Goal: Information Seeking & Learning: Learn about a topic

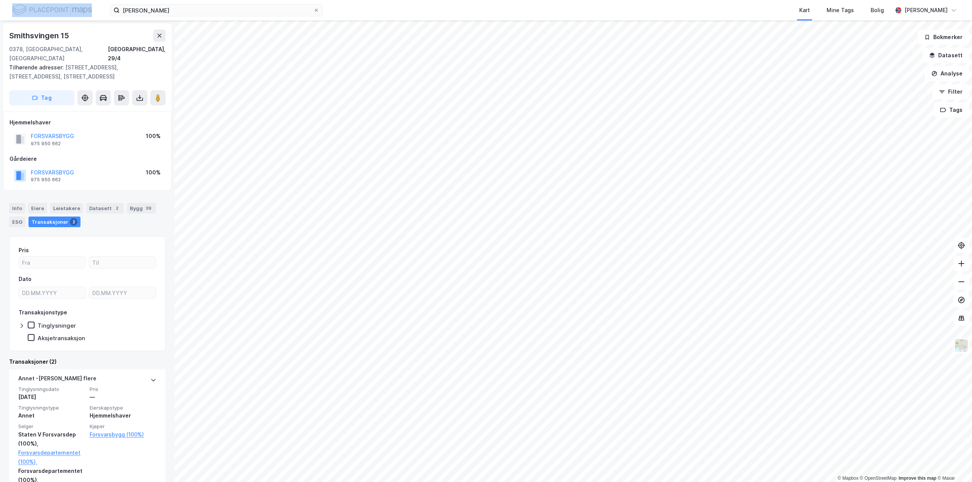
click at [53, 11] on div "[PERSON_NAME] Kart Mine Tags Bolig [PERSON_NAME]" at bounding box center [486, 10] width 972 height 20
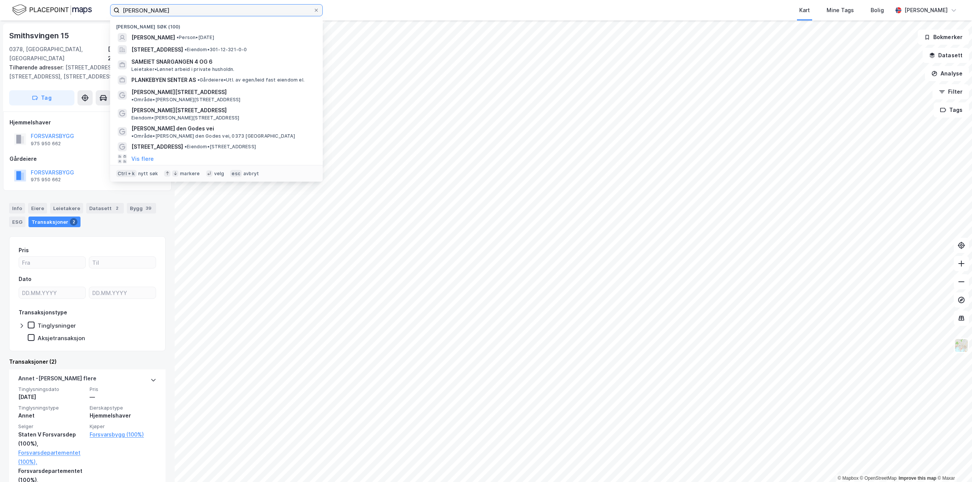
drag, startPoint x: 184, startPoint y: 5, endPoint x: -65, endPoint y: 2, distance: 249.8
click at [0, 2] on html "[PERSON_NAME] Nylige søk (100) [PERSON_NAME] • Person • [DATE][STREET_ADDRESS] …" at bounding box center [486, 241] width 972 height 482
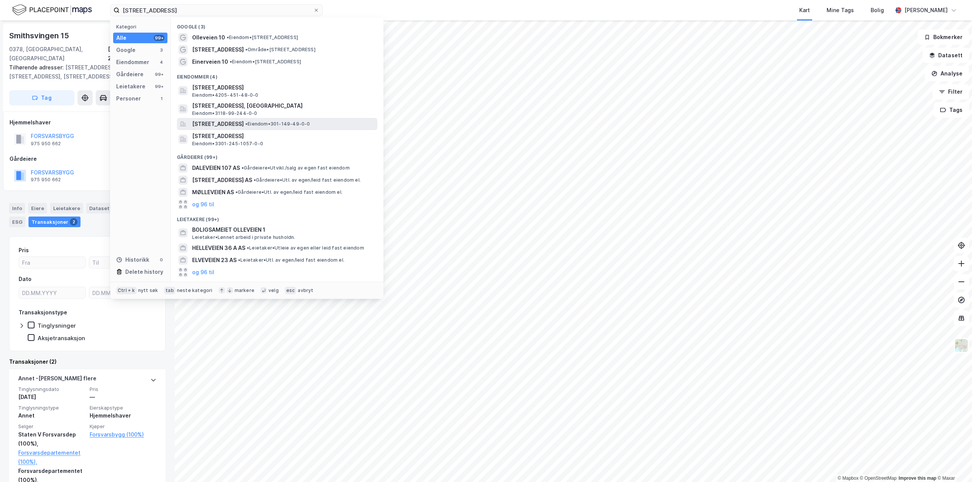
click at [222, 122] on span "[STREET_ADDRESS]" at bounding box center [218, 124] width 52 height 9
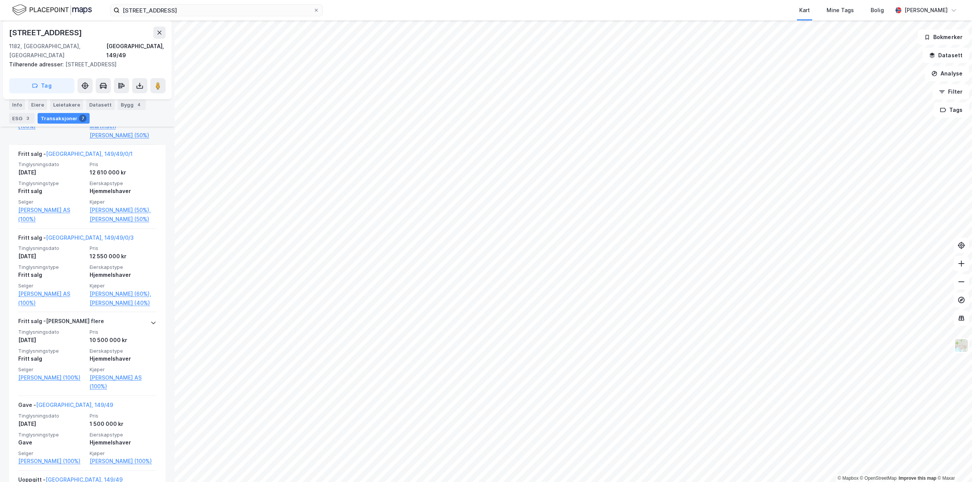
scroll to position [417, 0]
click at [101, 293] on link "[PERSON_NAME] (60%)," at bounding box center [123, 293] width 67 height 9
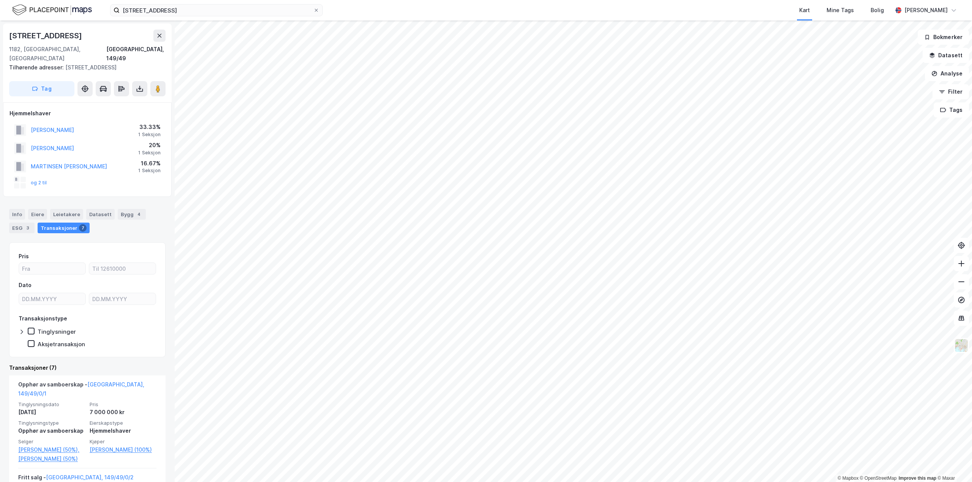
click at [573, 17] on div "[STREET_ADDRESS] Kart Mine Tags Bolig [PERSON_NAME] © Mapbox © OpenStreetMap Im…" at bounding box center [486, 241] width 972 height 482
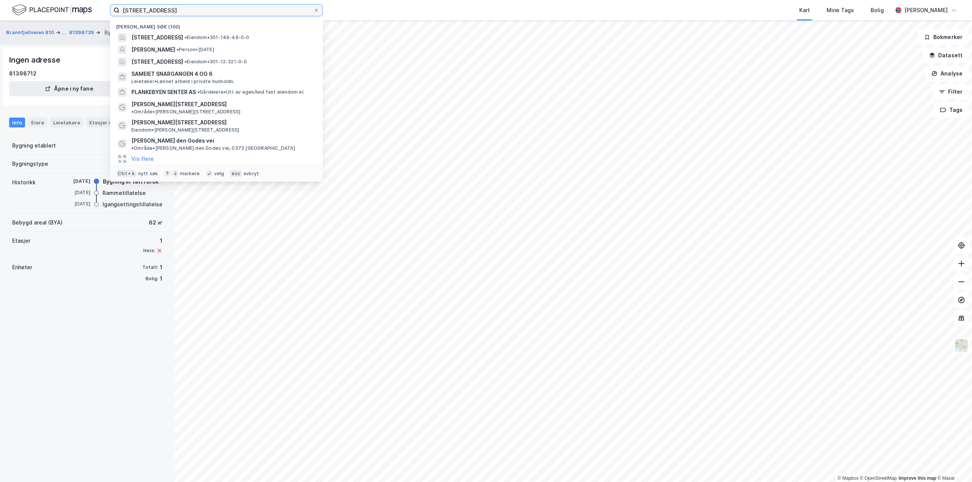
drag, startPoint x: 197, startPoint y: 5, endPoint x: -33, endPoint y: 5, distance: 230.4
click at [0, 5] on html "[STREET_ADDRESS] • Eiendom • 301-149-49-0-0 [PERSON_NAME] • Person • [DATE][STR…" at bounding box center [486, 241] width 972 height 482
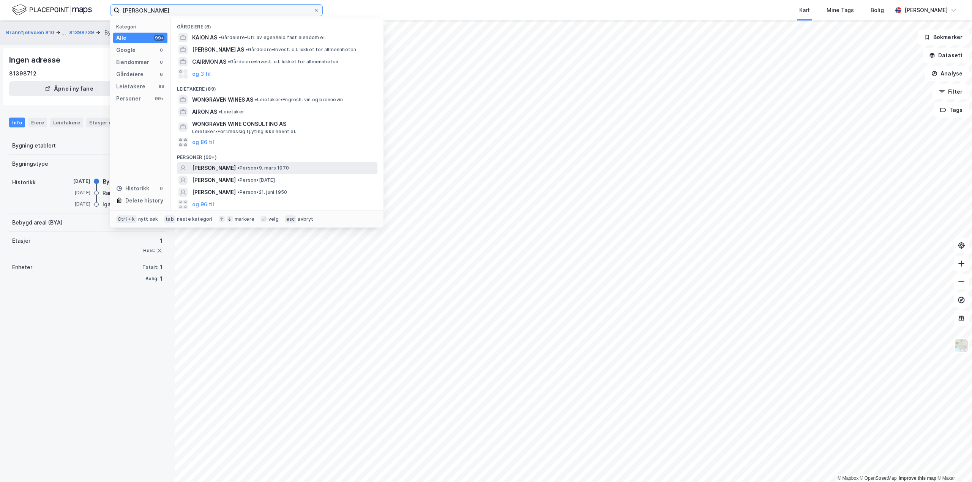
type input "[PERSON_NAME]"
click at [227, 167] on span "[PERSON_NAME]" at bounding box center [214, 168] width 44 height 9
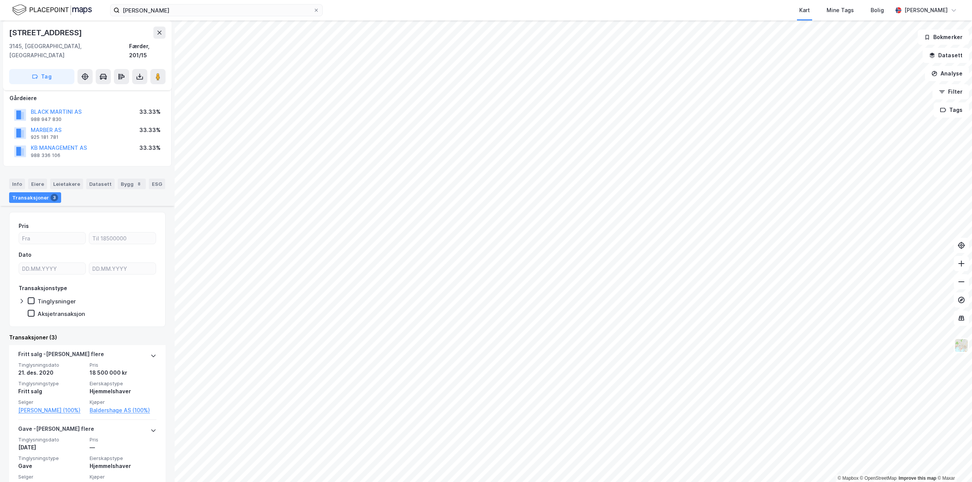
scroll to position [152, 0]
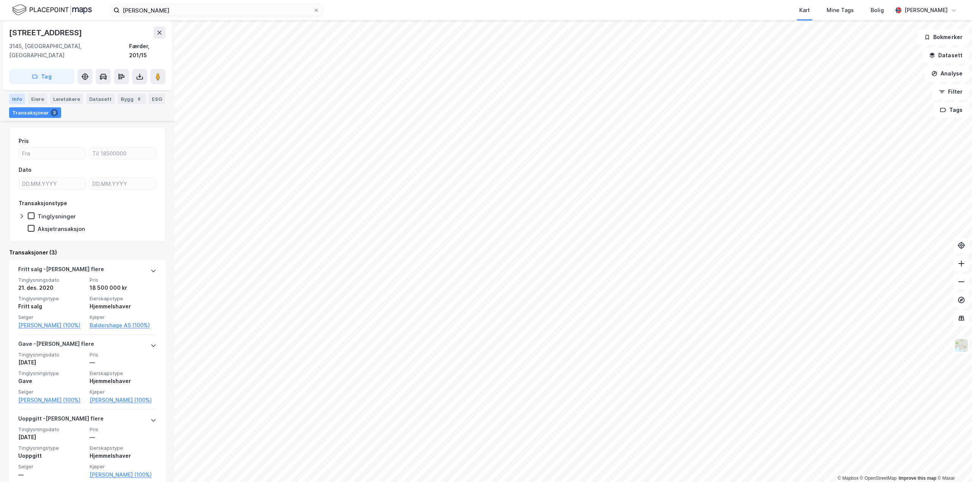
click at [18, 94] on div "Info" at bounding box center [17, 99] width 16 height 11
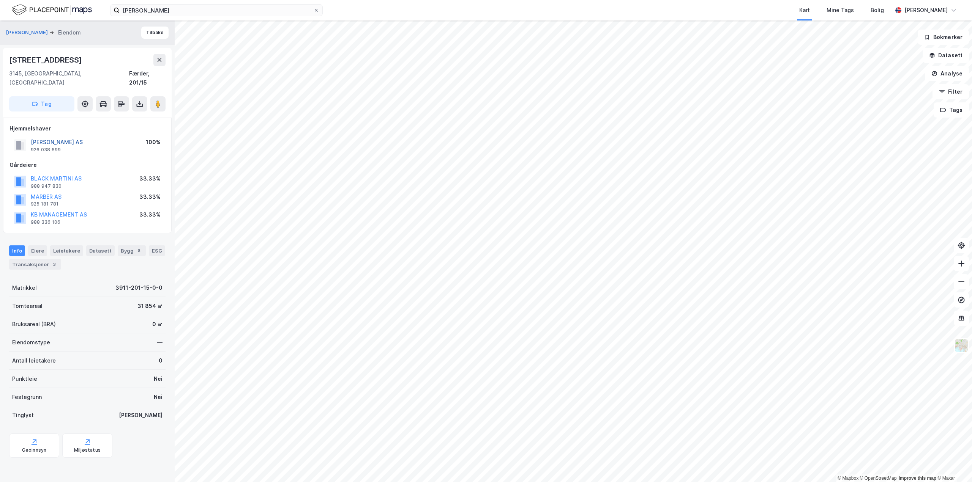
click at [0, 0] on button "[PERSON_NAME] AS" at bounding box center [0, 0] width 0 height 0
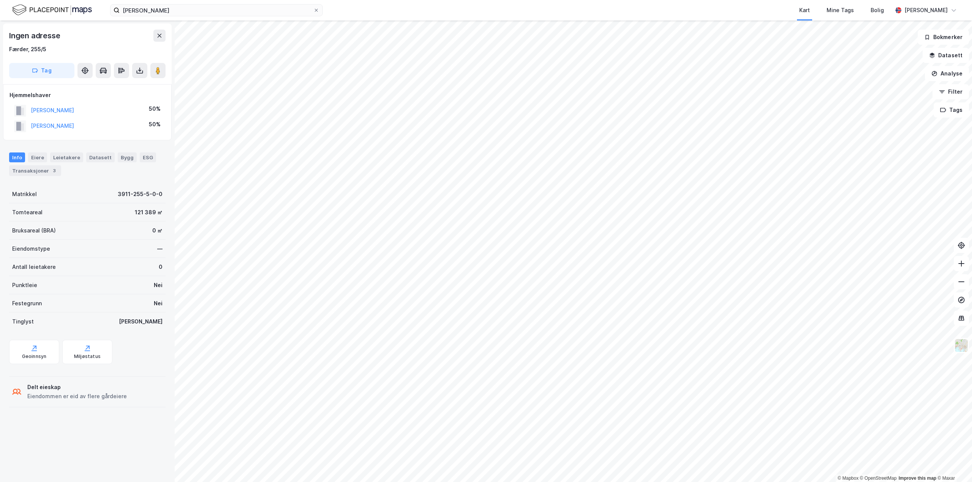
click at [254, 0] on html "[PERSON_NAME] Kart Mine Tags Bolig [PERSON_NAME] © Mapbox © OpenStreetMap Impro…" at bounding box center [486, 241] width 972 height 482
click at [479, 482] on html "[PERSON_NAME] Kart Mine Tags Bolig [PERSON_NAME] © Mapbox © OpenStreetMap Impro…" at bounding box center [486, 241] width 972 height 482
click at [454, 482] on html "[PERSON_NAME] Kart Mine Tags Bolig [PERSON_NAME] © Mapbox © OpenStreetMap Impro…" at bounding box center [486, 241] width 972 height 482
click at [464, 482] on html "[PERSON_NAME] Kart Mine Tags Bolig [PERSON_NAME] © Mapbox © OpenStreetMap Impro…" at bounding box center [486, 241] width 972 height 482
click at [483, 482] on html "[PERSON_NAME] Kart Mine Tags Bolig [PERSON_NAME] © Mapbox © OpenStreetMap Impro…" at bounding box center [486, 241] width 972 height 482
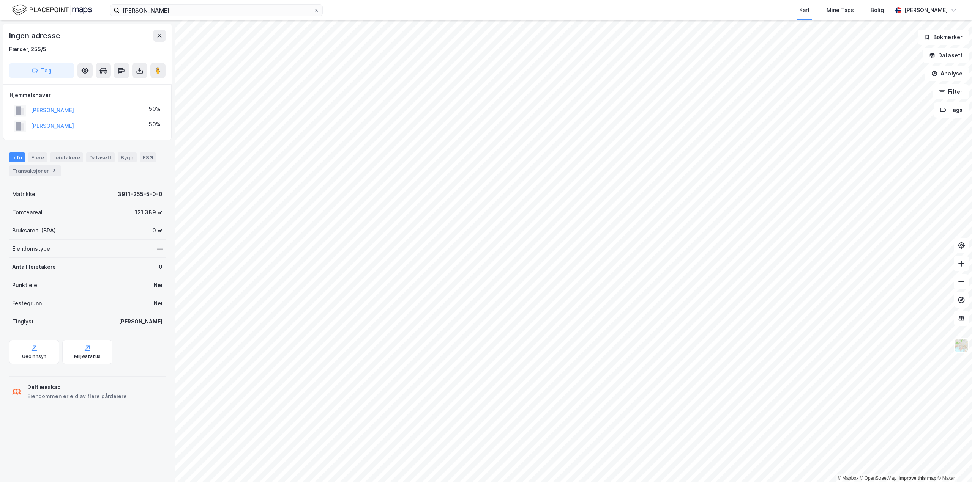
click at [473, 482] on html "[PERSON_NAME] Kart Mine Tags Bolig [PERSON_NAME] © Mapbox © OpenStreetMap Impro…" at bounding box center [486, 241] width 972 height 482
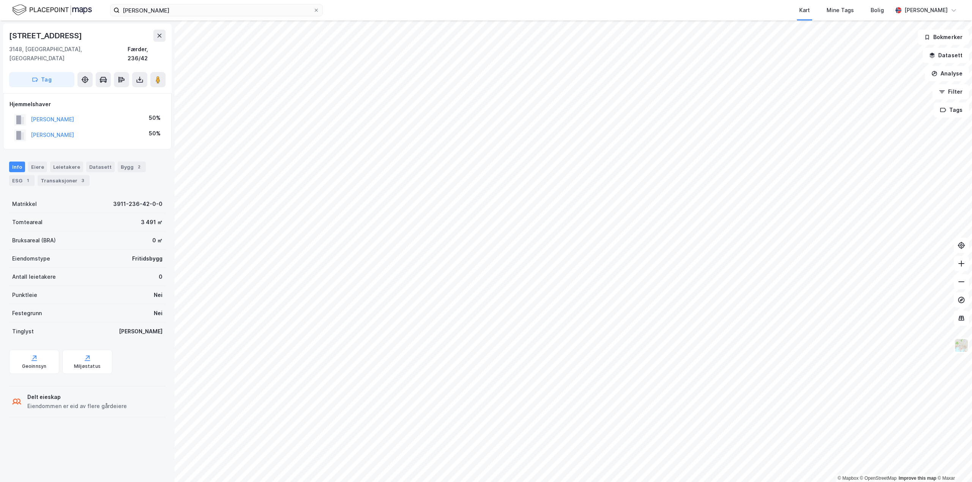
click at [484, 482] on html "[PERSON_NAME] Kart Mine Tags Bolig [PERSON_NAME] © Mapbox © OpenStreetMap Impro…" at bounding box center [486, 241] width 972 height 482
click at [574, 482] on html "[PERSON_NAME] Kart Mine Tags Bolig [PERSON_NAME] © Mapbox © OpenStreetMap Impro…" at bounding box center [486, 241] width 972 height 482
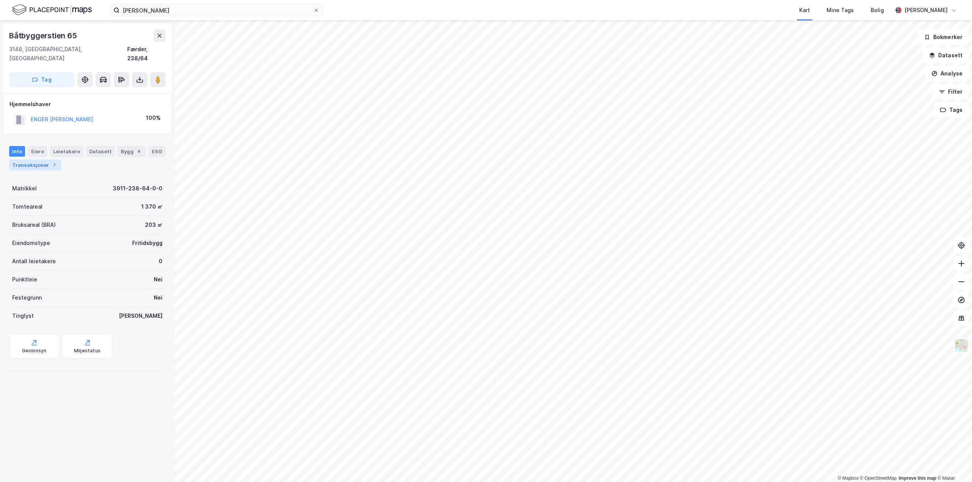
click at [32, 161] on div "Transaksjoner 7" at bounding box center [35, 165] width 52 height 11
